Goal: Task Accomplishment & Management: Manage account settings

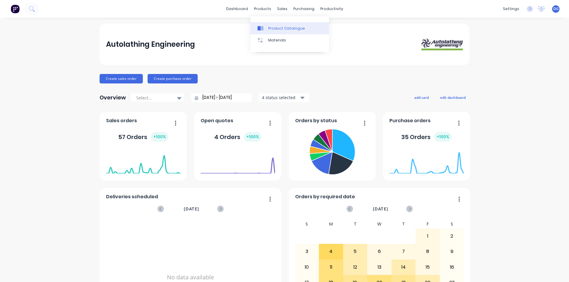
click at [277, 31] on link "Product Catalogue" at bounding box center [289, 28] width 79 height 12
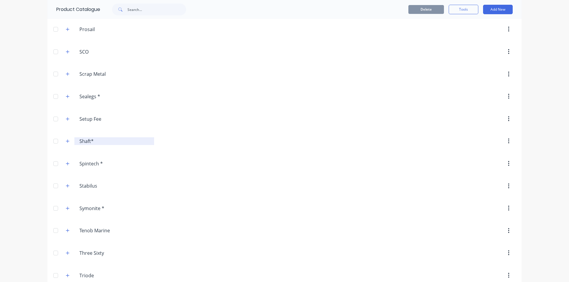
scroll to position [959, 0]
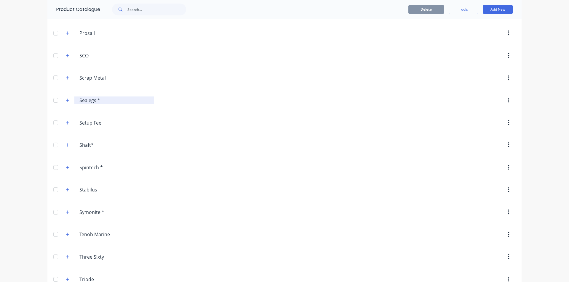
click at [86, 99] on input "Sealegs *" at bounding box center [114, 100] width 70 height 7
click at [55, 100] on div at bounding box center [56, 101] width 12 height 12
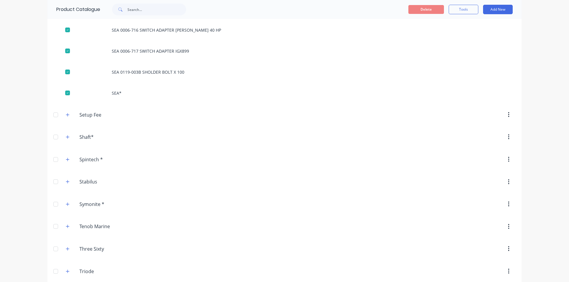
scroll to position [1611, 0]
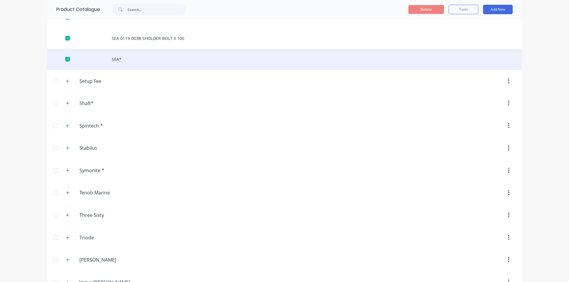
click at [111, 60] on div "SEA*" at bounding box center [284, 59] width 474 height 21
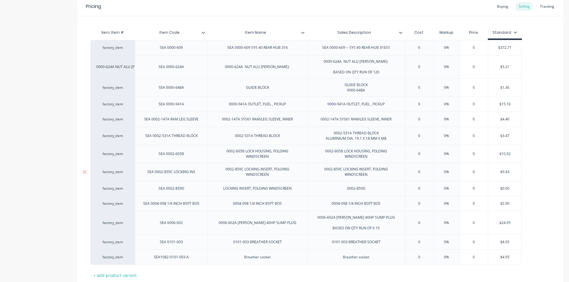
scroll to position [89, 0]
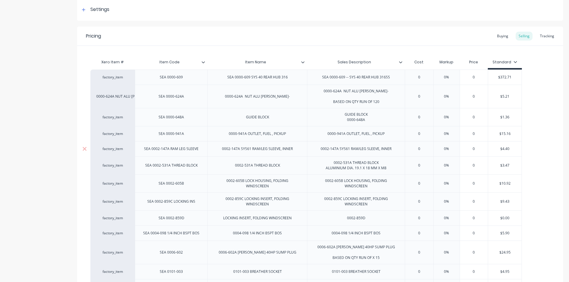
click at [200, 151] on div "SEA 0002-147A RAM LEG SLEEVE" at bounding box center [171, 149] width 64 height 8
click at [109, 149] on div "factory_item" at bounding box center [112, 148] width 33 height 5
click at [202, 151] on div "SEA 0002-147A RAM LEG SLEEVE" at bounding box center [171, 149] width 64 height 8
click at [173, 152] on div "SEA 0002-147A RAM LEG SLEEVE" at bounding box center [171, 149] width 64 height 8
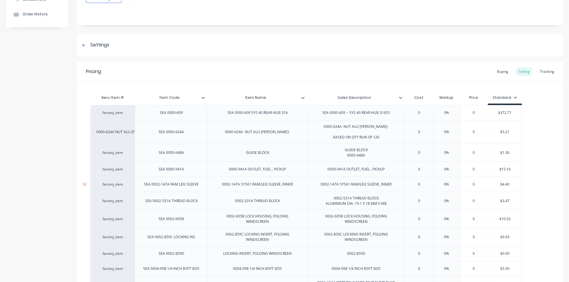
scroll to position [0, 0]
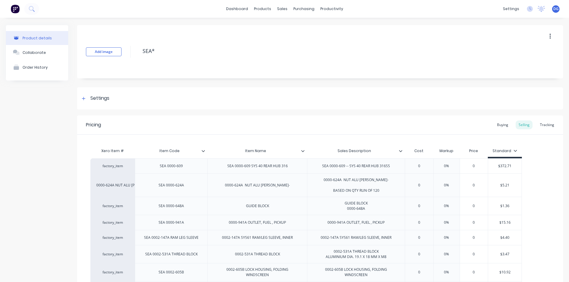
click at [41, 39] on div "Product details" at bounding box center [37, 38] width 29 height 4
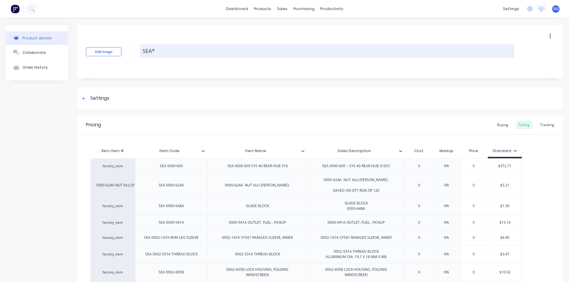
click at [178, 50] on textarea "SEA*" at bounding box center [327, 51] width 375 height 14
type textarea "x"
type textarea "SEA"
type textarea "x"
type textarea "SE"
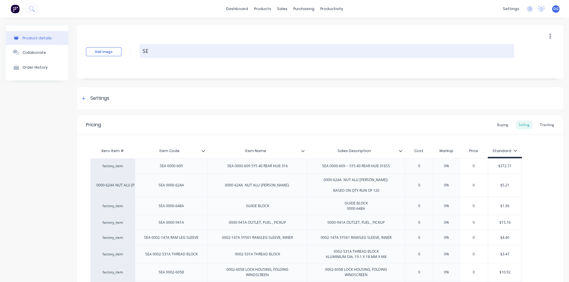
type textarea "x"
type textarea "S"
type textarea "x"
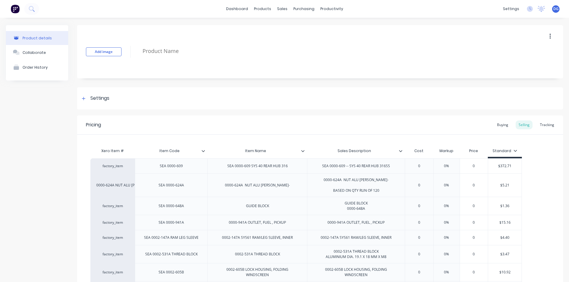
type textarea "x"
click at [35, 36] on div "Product details" at bounding box center [37, 38] width 29 height 4
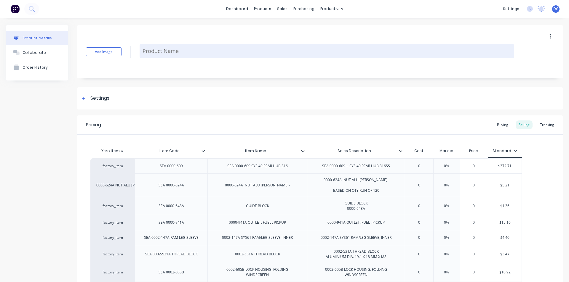
click at [149, 48] on textarea at bounding box center [327, 51] width 375 height 14
type textarea "x"
type textarea "0"
type textarea "x"
type textarea "00"
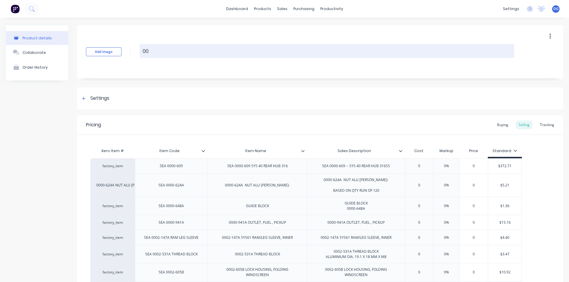
type textarea "x"
type textarea "002"
type textarea "x"
type textarea "002-"
type textarea "x"
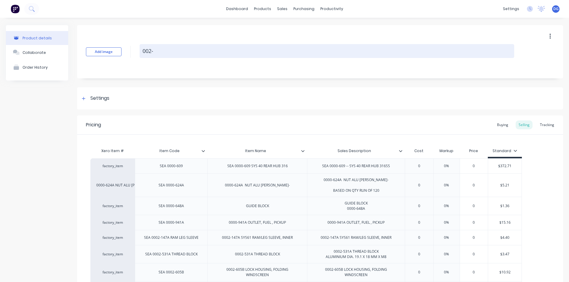
type textarea "002-1"
type textarea "x"
type textarea "002-14"
type textarea "x"
type textarea "002-147"
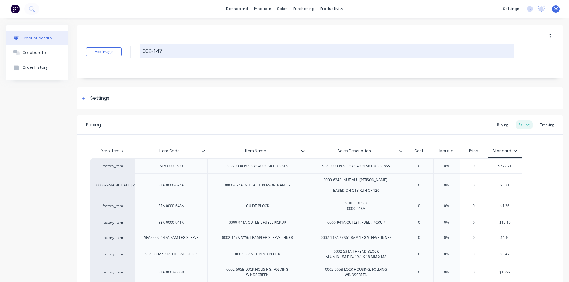
click at [147, 52] on textarea "002-147" at bounding box center [327, 51] width 375 height 14
type textarea "x"
click at [176, 52] on textarea "0002-147" at bounding box center [327, 51] width 375 height 14
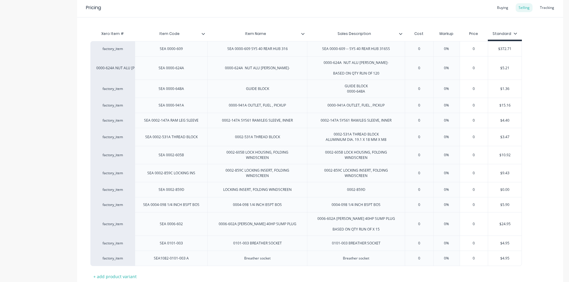
scroll to position [119, 0]
click at [116, 123] on div "factory_item" at bounding box center [112, 119] width 44 height 15
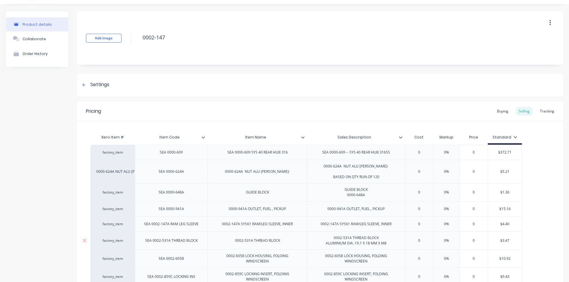
scroll to position [0, 0]
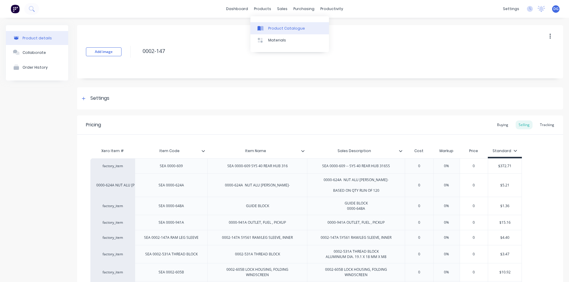
type textarea "0002-147"
type textarea "x"
type textarea "0002-147"
click at [277, 29] on div "Product Catalogue" at bounding box center [286, 28] width 37 height 5
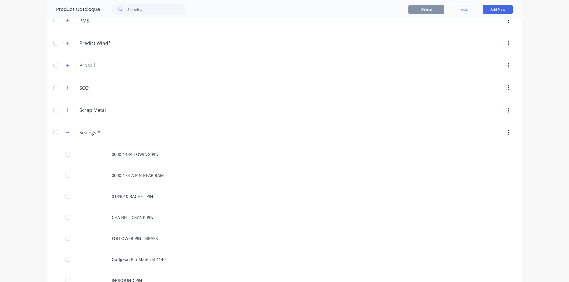
scroll to position [1008, 0]
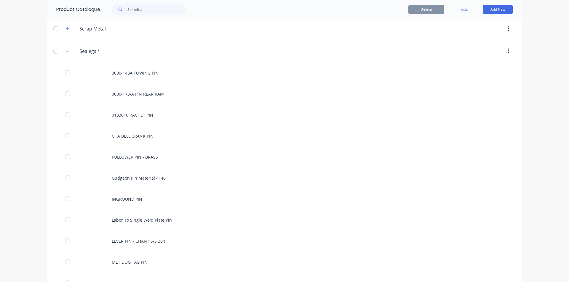
click at [54, 50] on div at bounding box center [56, 51] width 12 height 12
click at [66, 50] on icon "button" at bounding box center [68, 51] width 4 height 4
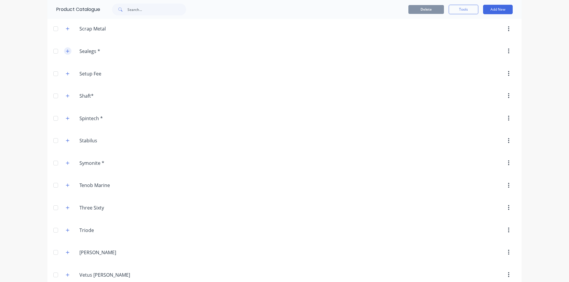
click at [66, 50] on icon "button" at bounding box center [68, 51] width 4 height 4
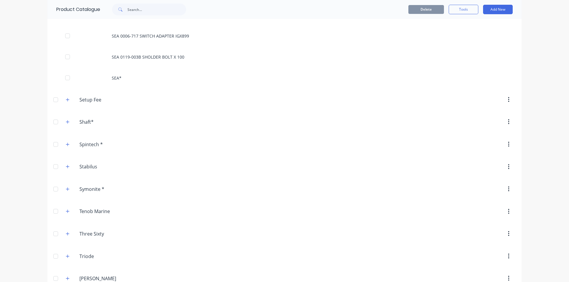
scroll to position [1560, 0]
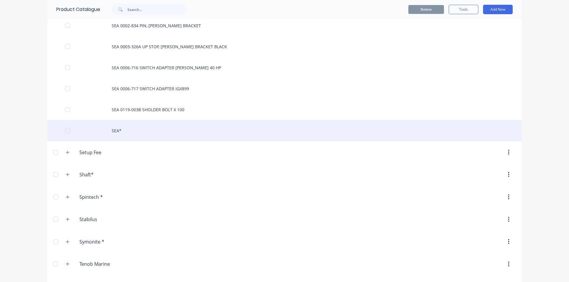
click at [119, 130] on div "SEA*" at bounding box center [284, 130] width 474 height 21
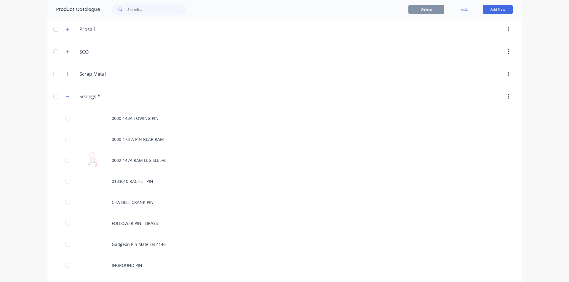
scroll to position [978, 0]
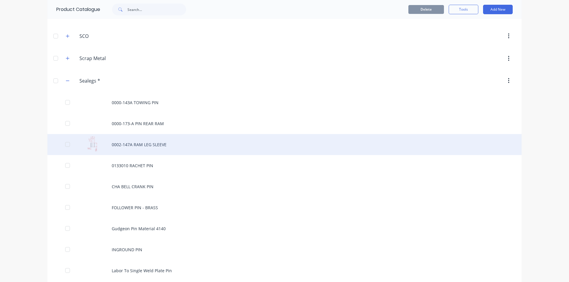
click at [122, 145] on div "0002-147A RAM LEG SLEEVE" at bounding box center [284, 144] width 474 height 21
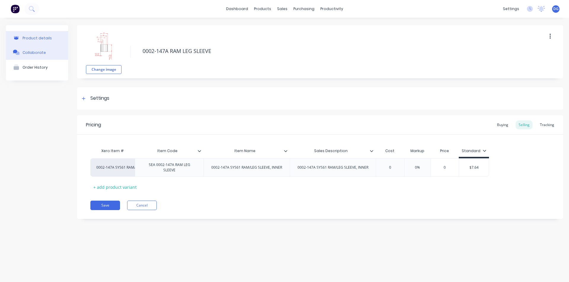
click at [36, 52] on div "Collaborate" at bounding box center [34, 52] width 23 height 4
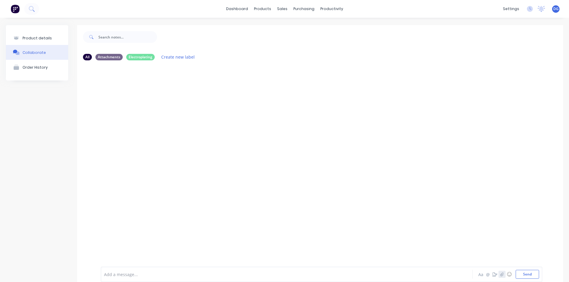
click at [500, 276] on icon "button" at bounding box center [502, 275] width 4 height 4
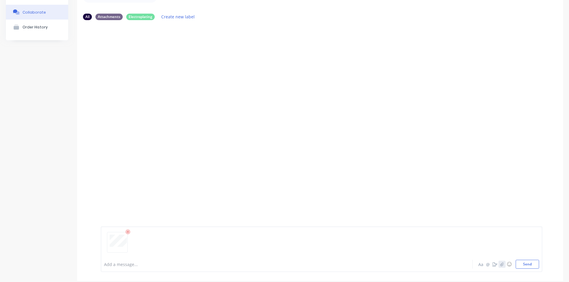
scroll to position [47, 0]
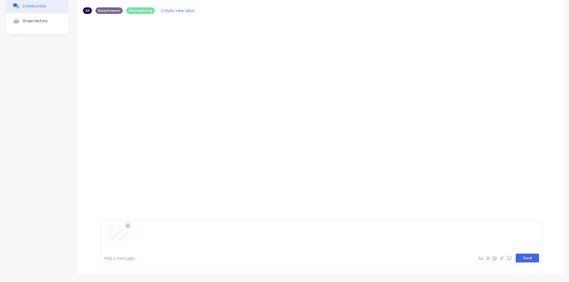
click at [520, 258] on button "Send" at bounding box center [527, 258] width 23 height 9
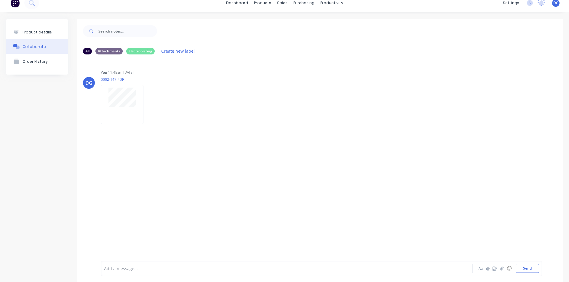
scroll to position [0, 0]
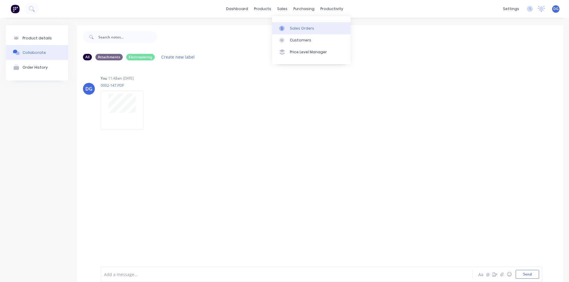
click at [293, 29] on div "Sales Orders" at bounding box center [302, 28] width 24 height 5
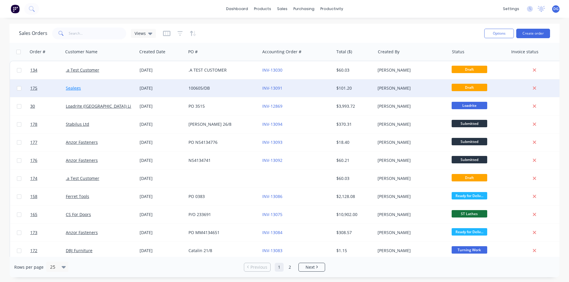
click at [76, 87] on link "Sealegs" at bounding box center [73, 88] width 15 height 6
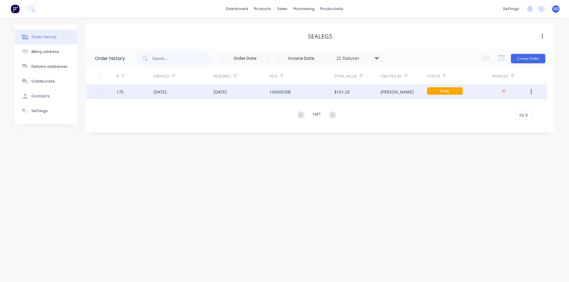
click at [163, 95] on div "[DATE]" at bounding box center [160, 92] width 13 height 6
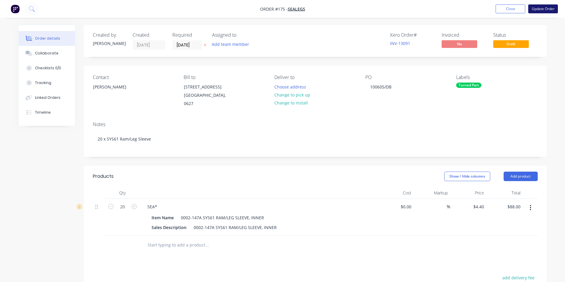
click at [544, 9] on button "Update Order" at bounding box center [543, 8] width 30 height 9
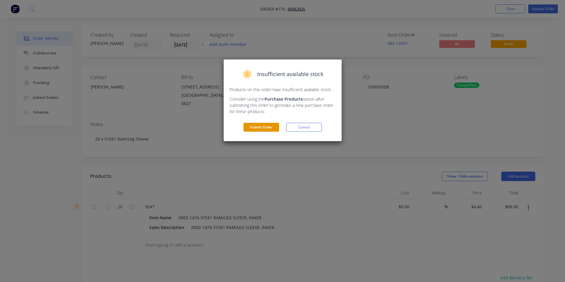
click at [266, 127] on button "Submit Order" at bounding box center [261, 127] width 36 height 9
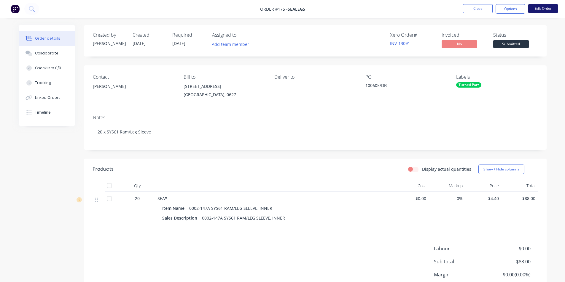
click at [542, 7] on button "Edit Order" at bounding box center [543, 8] width 30 height 9
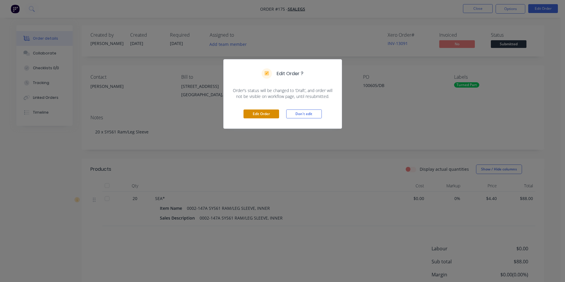
click at [253, 113] on button "Edit Order" at bounding box center [261, 114] width 36 height 9
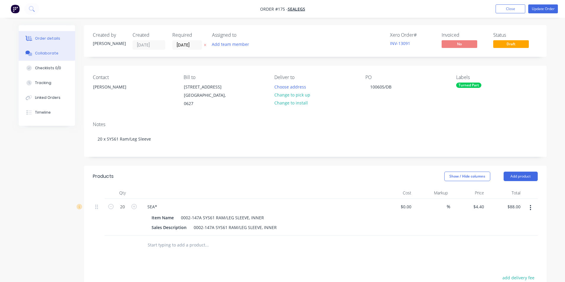
click at [55, 52] on div "Collaborate" at bounding box center [46, 53] width 23 height 5
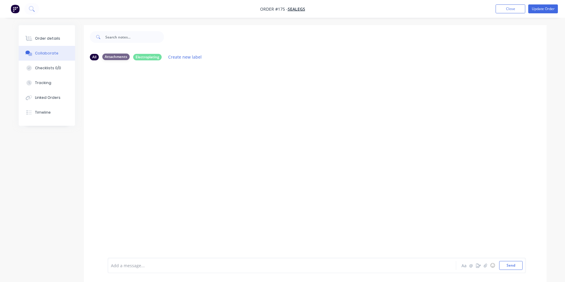
click at [120, 57] on div "Attachments" at bounding box center [115, 57] width 27 height 7
click at [51, 52] on div "Collaborate" at bounding box center [46, 53] width 23 height 5
click at [127, 36] on input "text" at bounding box center [134, 37] width 59 height 12
click at [485, 266] on icon "button" at bounding box center [485, 266] width 4 height 4
click at [510, 265] on button "Send" at bounding box center [510, 265] width 23 height 9
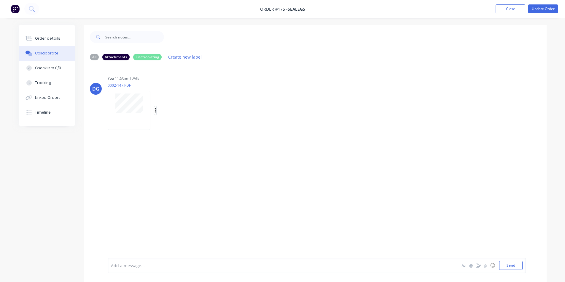
click at [156, 110] on button "button" at bounding box center [155, 110] width 2 height 9
click at [248, 87] on div "You 11:50am [DATE][PHONE_NUMBER].PDF Labels Download Delete" at bounding box center [200, 100] width 185 height 53
click at [50, 40] on div "Order details" at bounding box center [47, 38] width 25 height 5
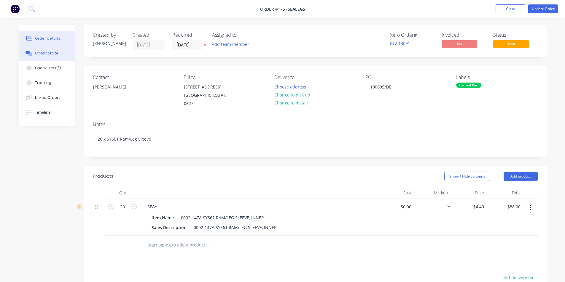
click at [52, 53] on div "Collaborate" at bounding box center [46, 53] width 23 height 5
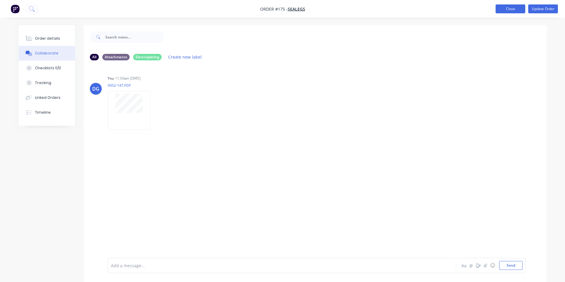
click at [504, 8] on button "Close" at bounding box center [510, 8] width 30 height 9
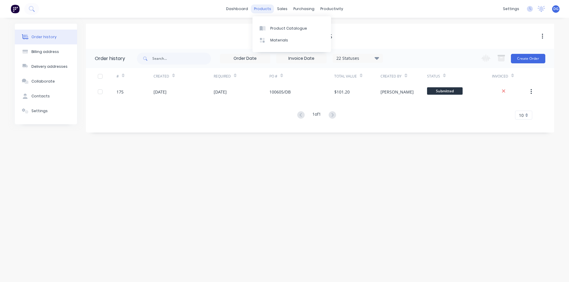
click at [265, 10] on div "products" at bounding box center [262, 8] width 23 height 9
click at [277, 28] on div "Product Catalogue" at bounding box center [288, 28] width 37 height 5
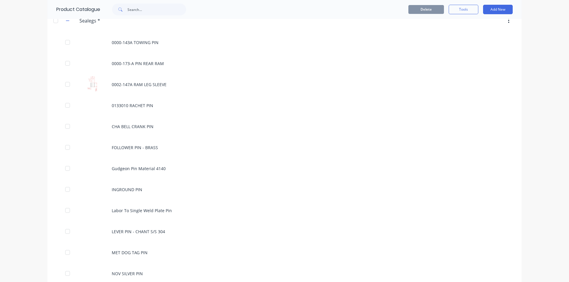
scroll to position [1037, 0]
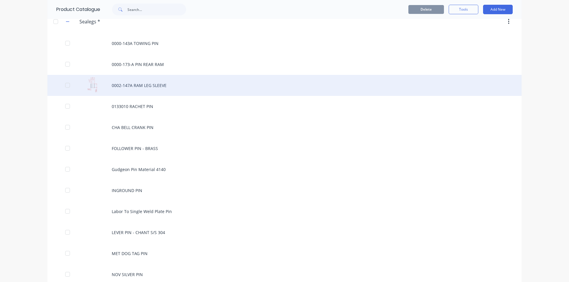
click at [146, 86] on div "0002-147A RAM LEG SLEEVE" at bounding box center [284, 85] width 474 height 21
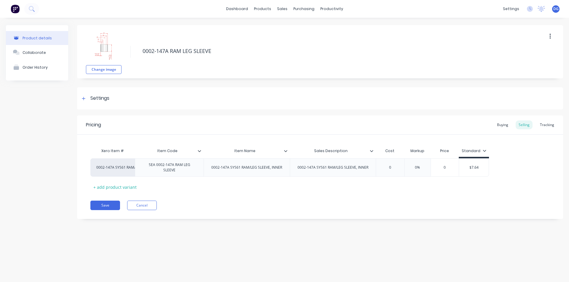
type textarea "x"
click at [39, 52] on div "Collaborate" at bounding box center [34, 52] width 23 height 4
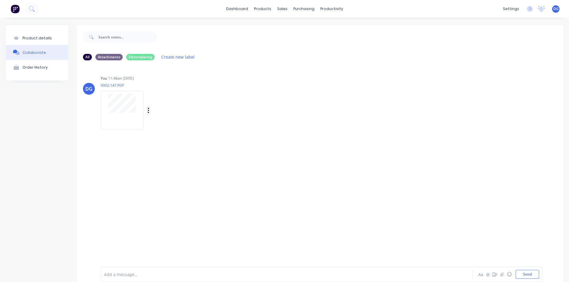
click at [148, 108] on icon "button" at bounding box center [148, 110] width 1 height 5
click at [181, 126] on button "Auto-attach to new orders" at bounding box center [187, 127] width 67 height 14
click at [257, 127] on label "Sales Orders" at bounding box center [257, 126] width 25 height 6
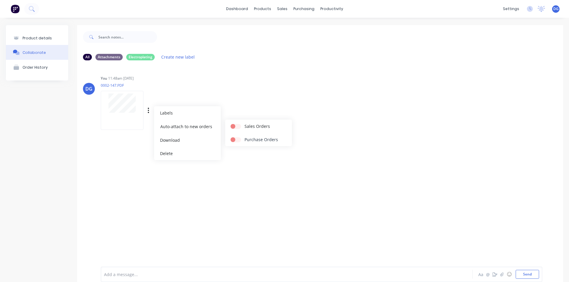
click at [245, 137] on label at bounding box center [245, 137] width 0 height 0
click at [235, 139] on input "checkbox" at bounding box center [233, 140] width 5 height 6
click at [245, 137] on label at bounding box center [245, 137] width 0 height 0
click at [235, 139] on input "checkbox" at bounding box center [233, 140] width 5 height 6
checkbox input "false"
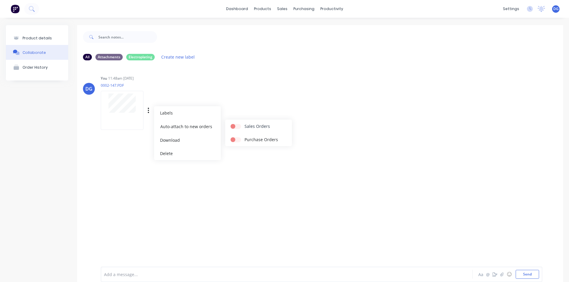
click at [253, 126] on label "Sales Orders" at bounding box center [257, 126] width 25 height 6
click at [245, 123] on label at bounding box center [245, 123] width 0 height 0
click at [233, 126] on input "checkbox" at bounding box center [233, 126] width 5 height 6
checkbox input "true"
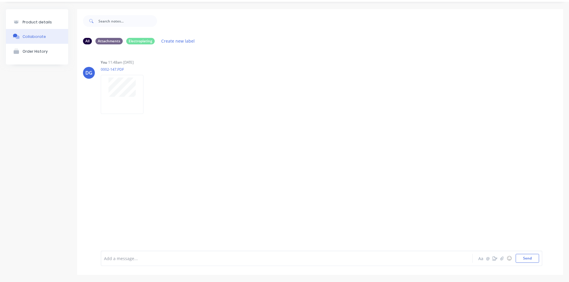
scroll to position [16, 0]
click at [520, 259] on button "Send" at bounding box center [527, 258] width 23 height 9
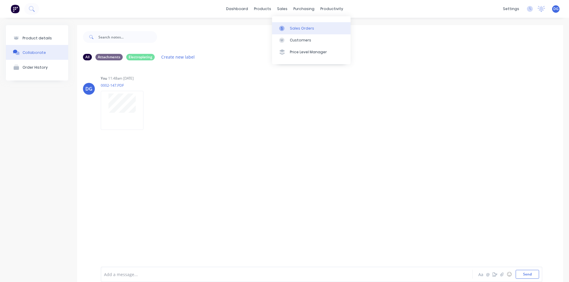
click at [295, 29] on div "Sales Orders" at bounding box center [302, 28] width 24 height 5
